Goal: Task Accomplishment & Management: Complete application form

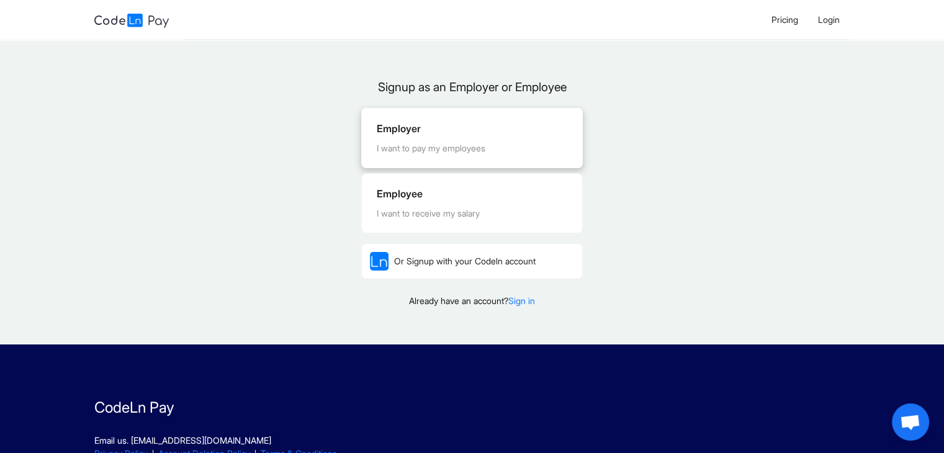
click at [485, 156] on div "Employer I want to pay my employees" at bounding box center [472, 138] width 220 height 59
